Goal: Task Accomplishment & Management: Manage account settings

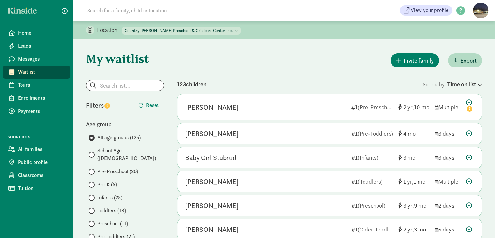
click at [44, 74] on span "Waitlist" at bounding box center [41, 72] width 47 height 8
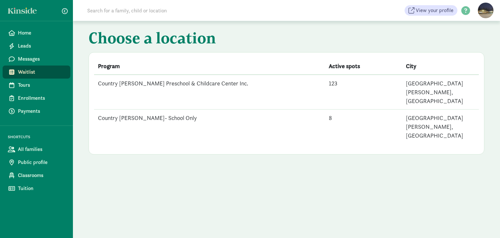
click at [181, 8] on input at bounding box center [174, 10] width 183 height 13
click at [185, 82] on td "Country [PERSON_NAME] Preschool & Childcare Center Inc." at bounding box center [209, 92] width 231 height 35
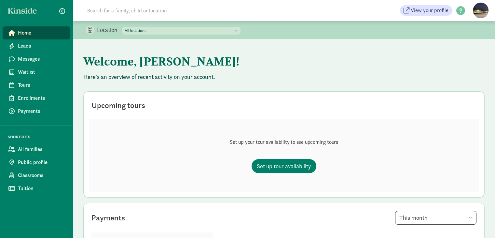
click at [109, 14] on input at bounding box center [174, 10] width 183 height 13
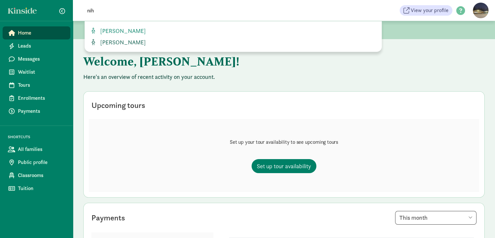
type input "nih"
click at [138, 42] on span "Nihansh Malasani" at bounding box center [122, 41] width 48 height 7
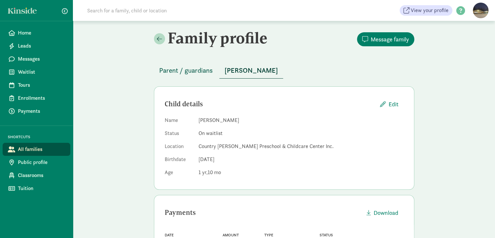
click at [183, 70] on span "Parent / guardians" at bounding box center [186, 70] width 54 height 10
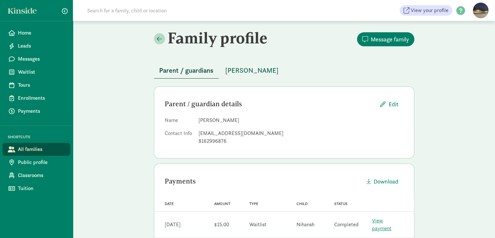
click at [270, 65] on span "[PERSON_NAME]" at bounding box center [251, 70] width 53 height 10
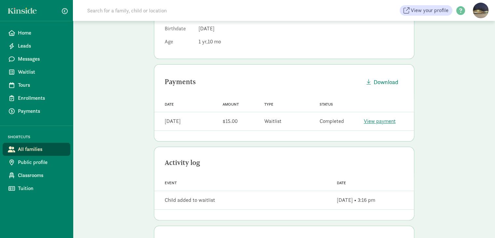
scroll to position [193, 0]
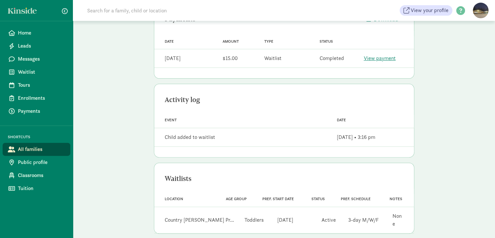
click at [201, 216] on div "Country [PERSON_NAME] Pr..." at bounding box center [199, 220] width 69 height 8
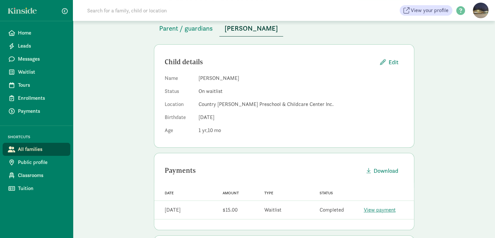
scroll to position [31, 0]
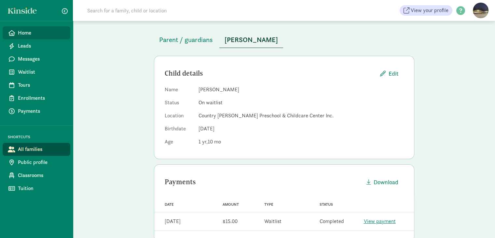
click at [31, 33] on span "Home" at bounding box center [41, 33] width 47 height 8
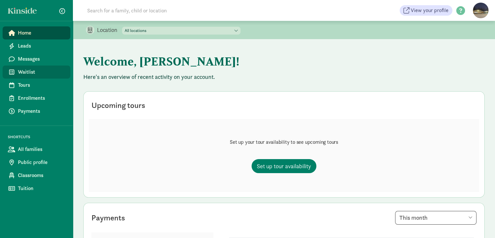
click at [35, 75] on span "Waitlist" at bounding box center [41, 72] width 47 height 8
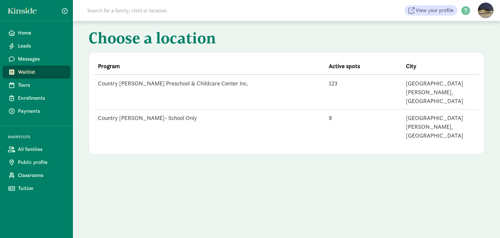
click at [213, 86] on td "Country [PERSON_NAME] Preschool & Childcare Center Inc." at bounding box center [209, 92] width 231 height 35
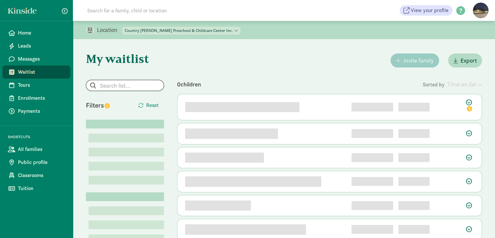
drag, startPoint x: 124, startPoint y: 88, endPoint x: 129, endPoint y: 84, distance: 6.5
click at [125, 87] on input "search" at bounding box center [124, 85] width 77 height 10
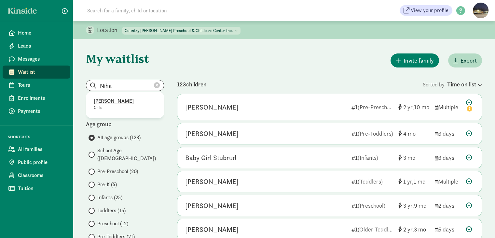
click at [113, 102] on p "[PERSON_NAME]" at bounding box center [125, 101] width 62 height 8
type input "[PERSON_NAME]"
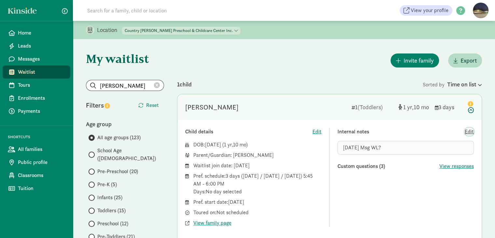
click at [471, 132] on span "Edit" at bounding box center [469, 132] width 9 height 8
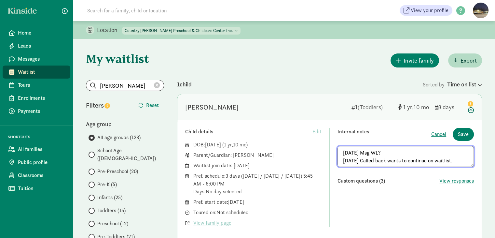
click at [456, 155] on textarea "[DATE] Msg WL? [DATE] Called back wants to continue on waitlist." at bounding box center [405, 156] width 136 height 21
click at [454, 158] on textarea "[DATE] Msg WL? [DATE] Called back wants to continue on waitlist." at bounding box center [405, 156] width 136 height 21
type textarea "[DATE] Msg WL? [DATE] Called back wants to continue on waitlist."
click at [464, 131] on span "Save" at bounding box center [463, 134] width 11 height 8
